Goal: Complete application form

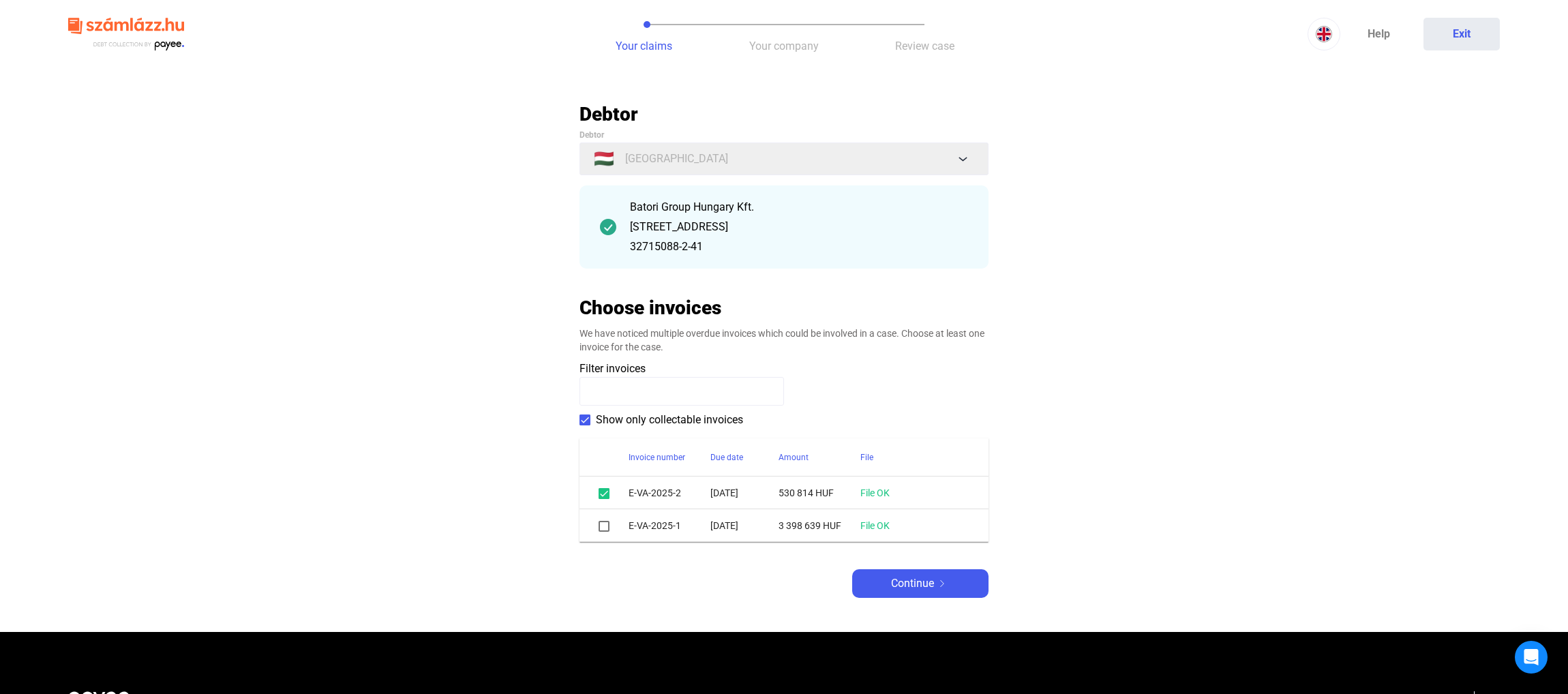
click at [608, 528] on span at bounding box center [604, 526] width 11 height 11
click at [948, 582] on img at bounding box center [942, 583] width 16 height 7
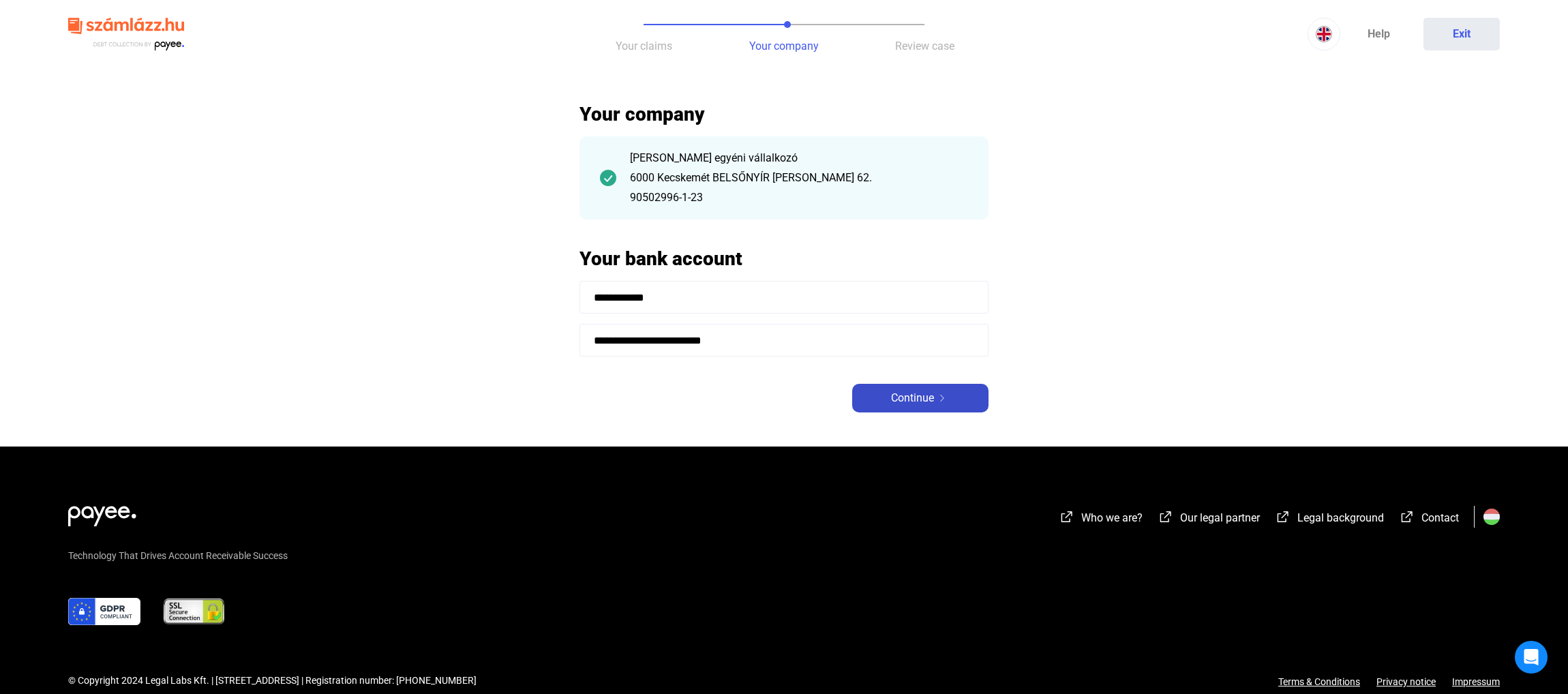
click at [938, 403] on div "Continue" at bounding box center [920, 398] width 129 height 16
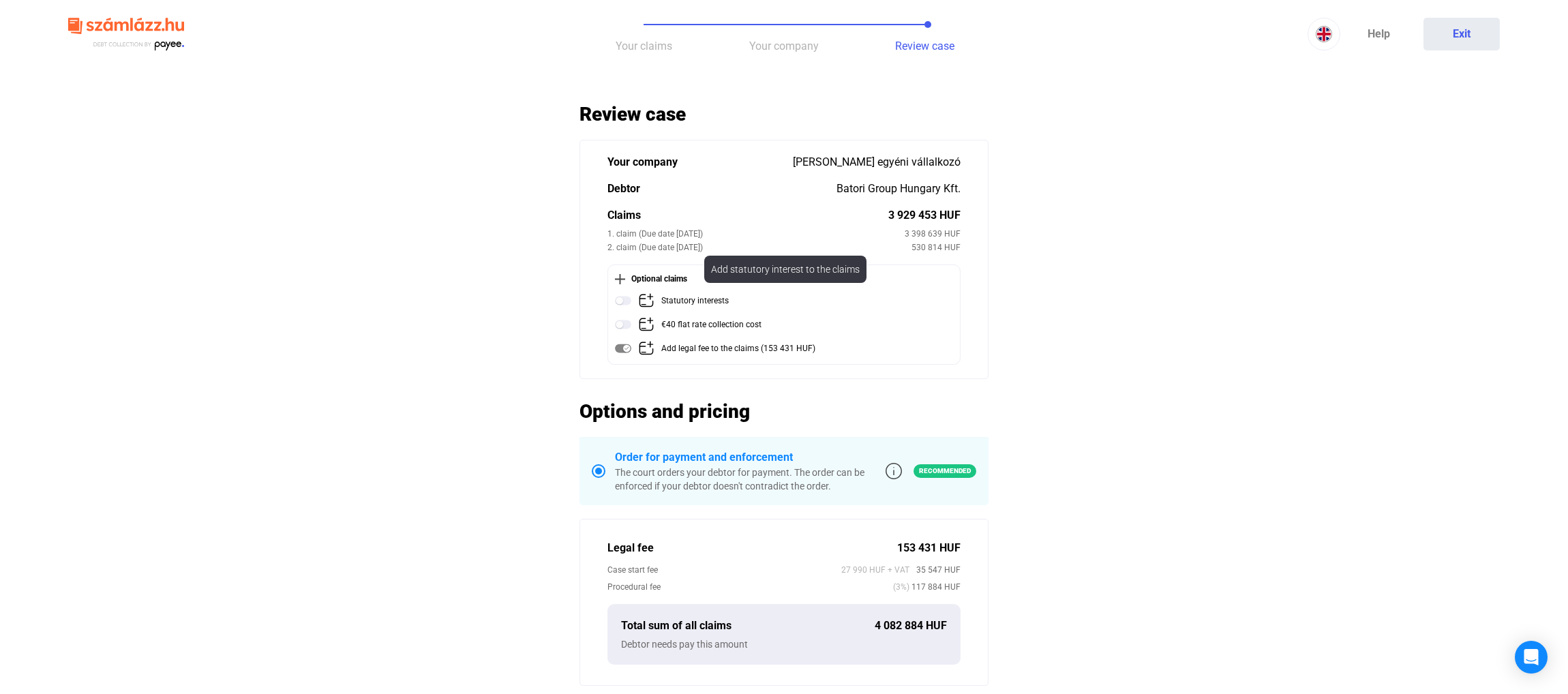
click at [620, 305] on img at bounding box center [623, 300] width 16 height 16
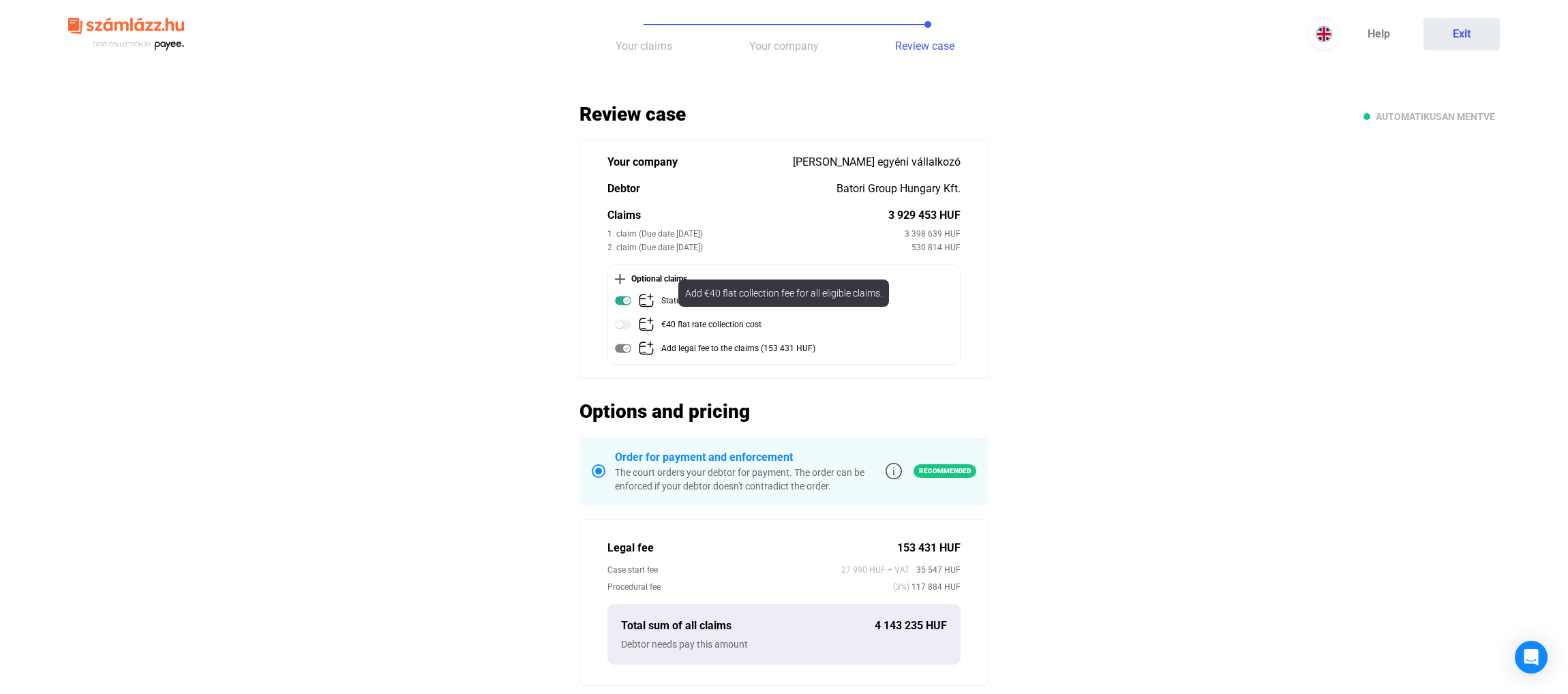
click at [627, 323] on img at bounding box center [623, 324] width 16 height 16
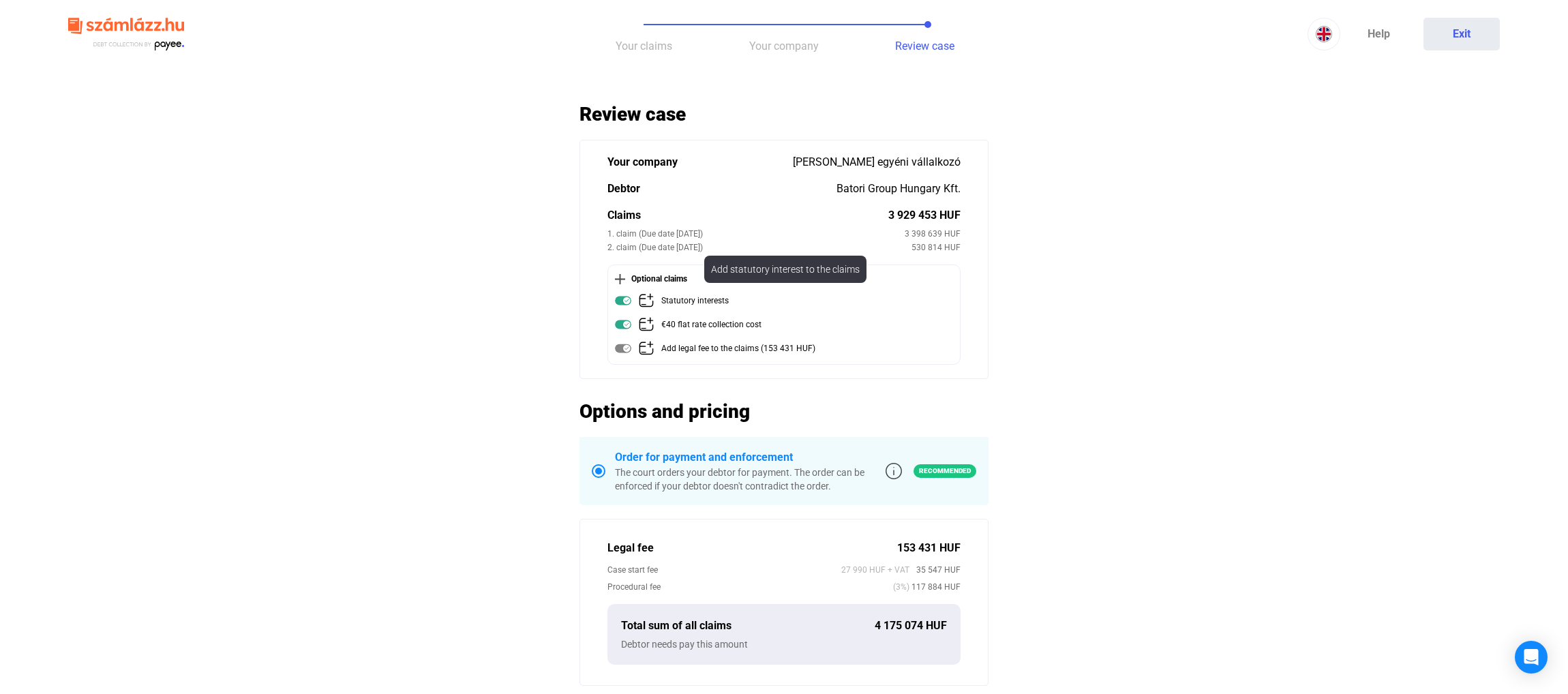
click at [622, 304] on img at bounding box center [623, 300] width 16 height 16
click at [623, 325] on img at bounding box center [623, 324] width 16 height 16
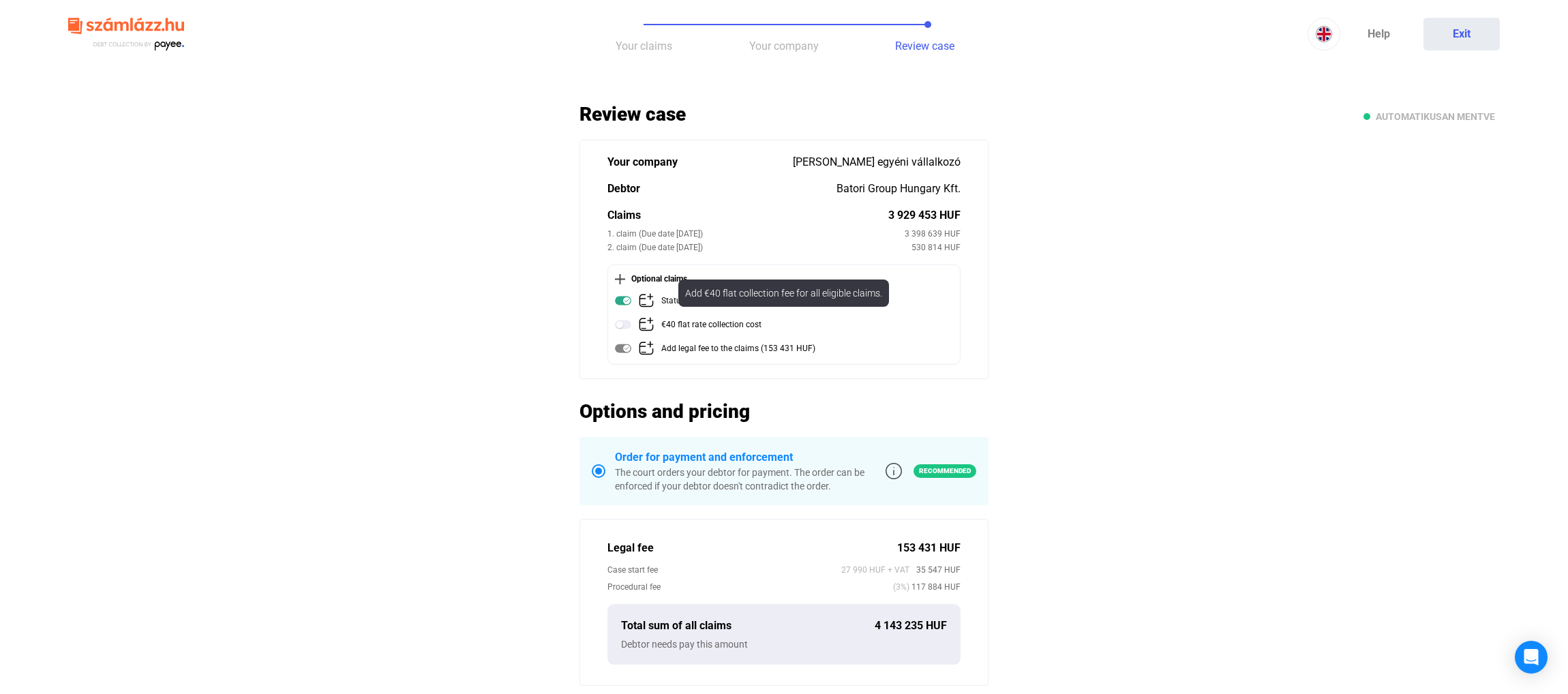
click at [623, 325] on img at bounding box center [623, 324] width 16 height 16
click at [620, 305] on img at bounding box center [623, 300] width 16 height 16
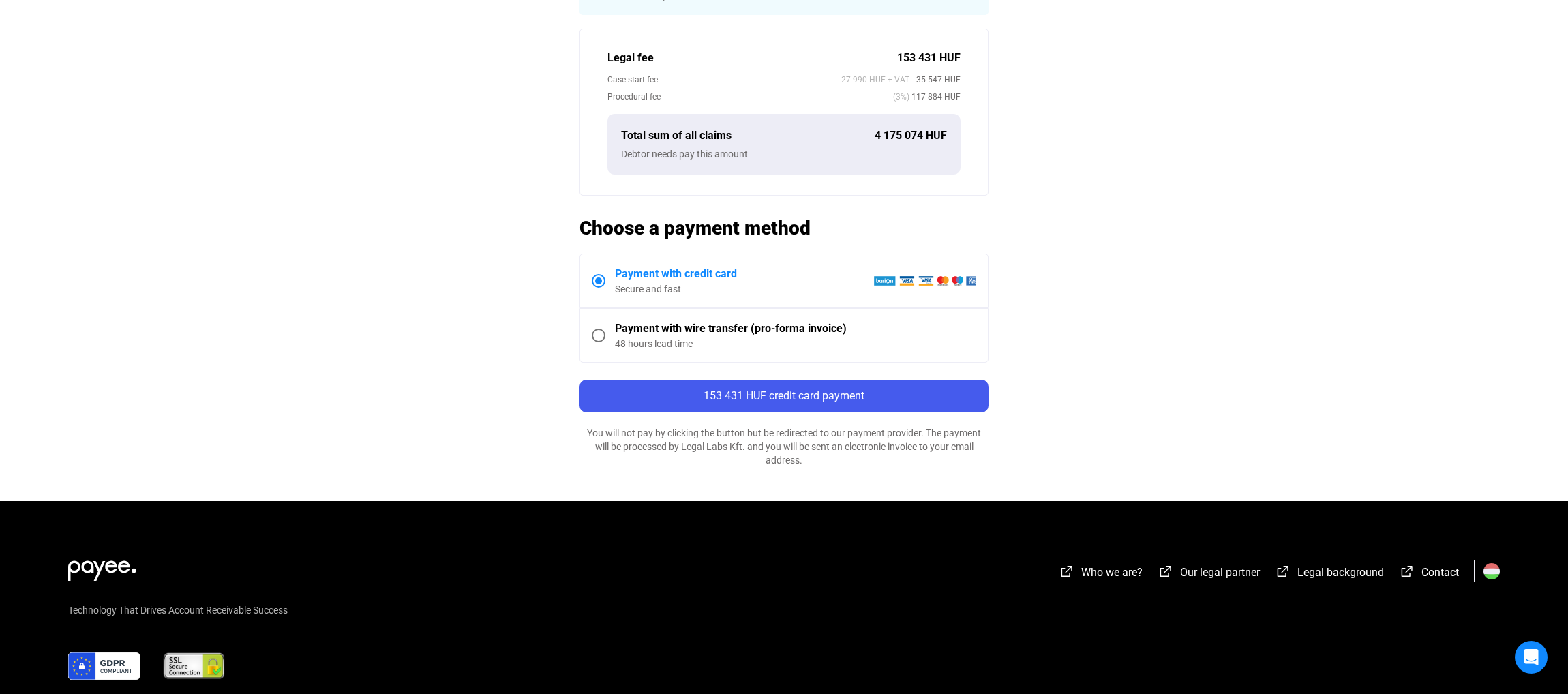
scroll to position [492, 0]
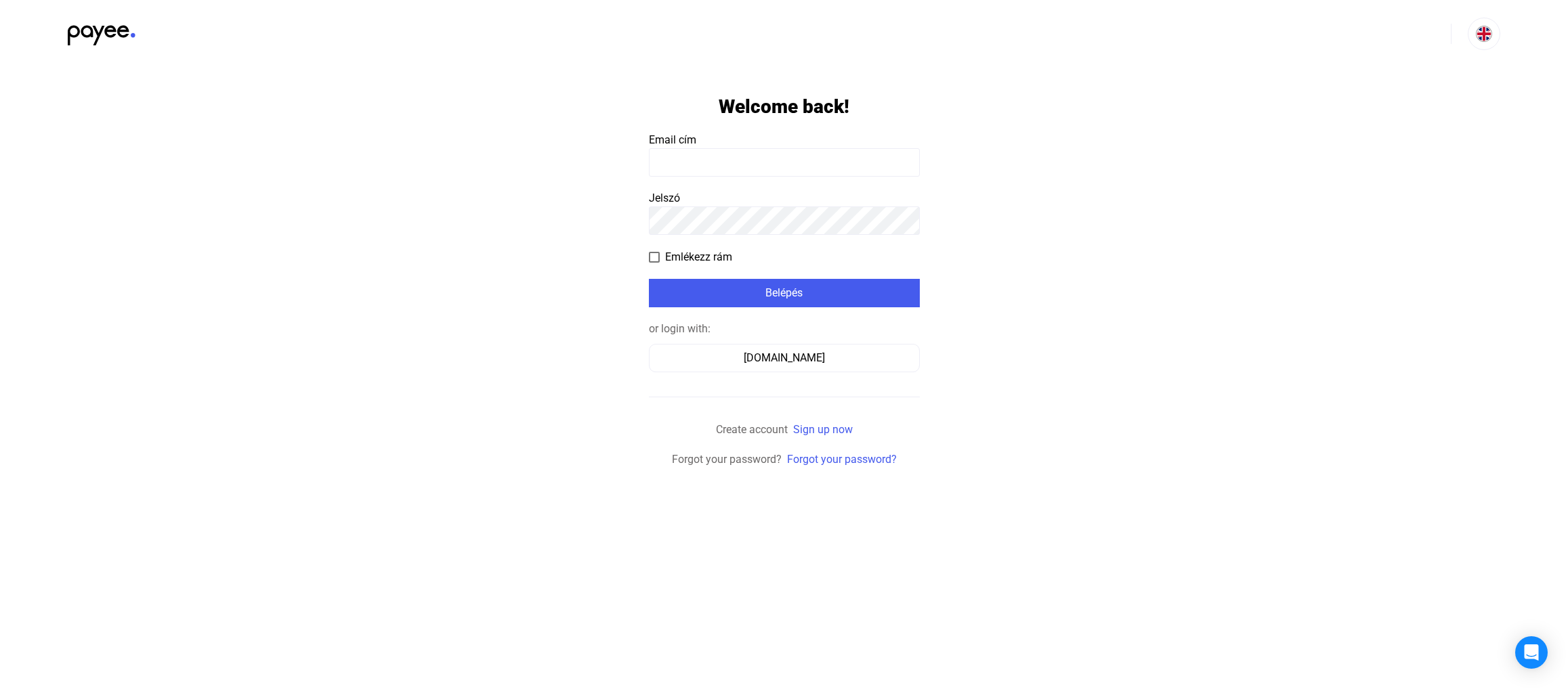
click at [791, 161] on input at bounding box center [784, 162] width 271 height 29
click at [775, 359] on div "[DOMAIN_NAME]" at bounding box center [784, 358] width 261 height 16
